Goal: Transaction & Acquisition: Purchase product/service

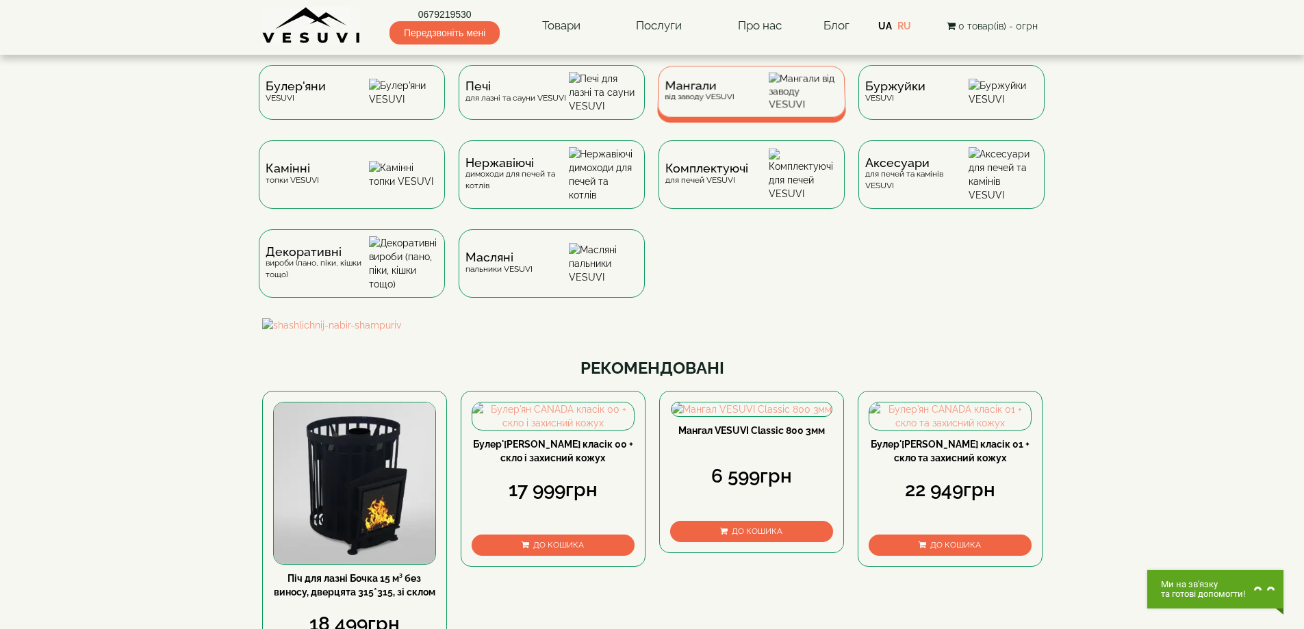
click at [660, 87] on div "Мангали від заводу VESUVI" at bounding box center [751, 91] width 189 height 51
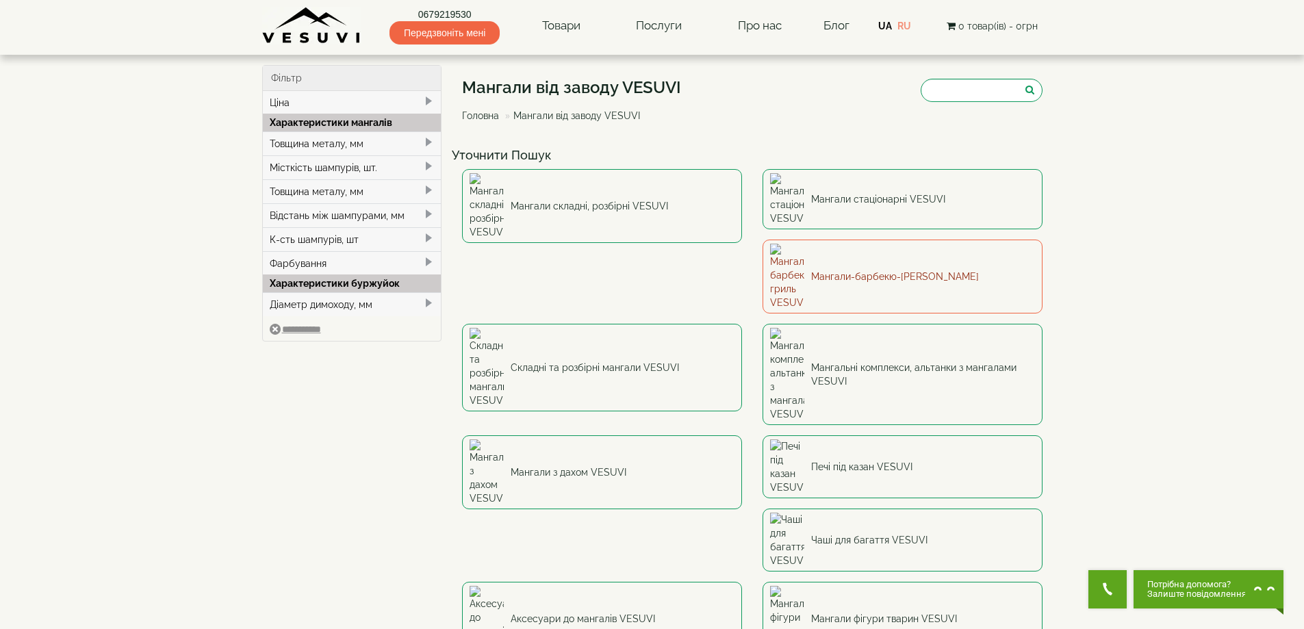
click at [762, 253] on link "Мангали-барбекю-[PERSON_NAME]" at bounding box center [902, 277] width 280 height 74
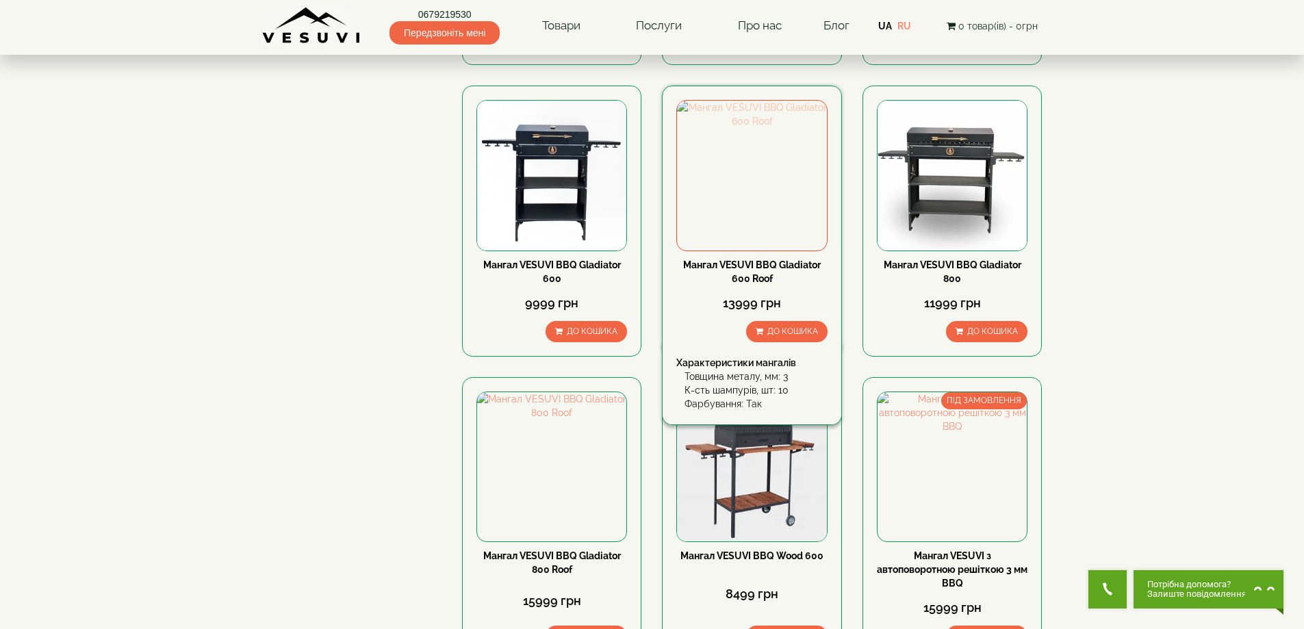
scroll to position [548, 0]
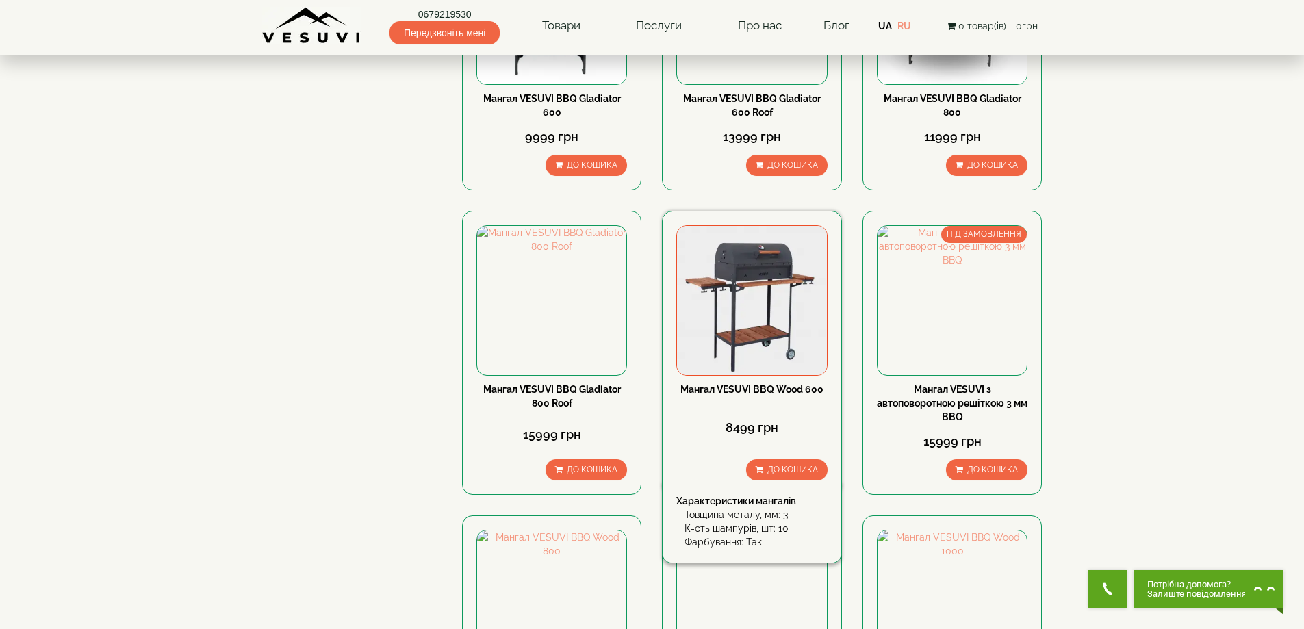
click at [740, 347] on img at bounding box center [751, 300] width 149 height 149
